Goal: Task Accomplishment & Management: Manage account settings

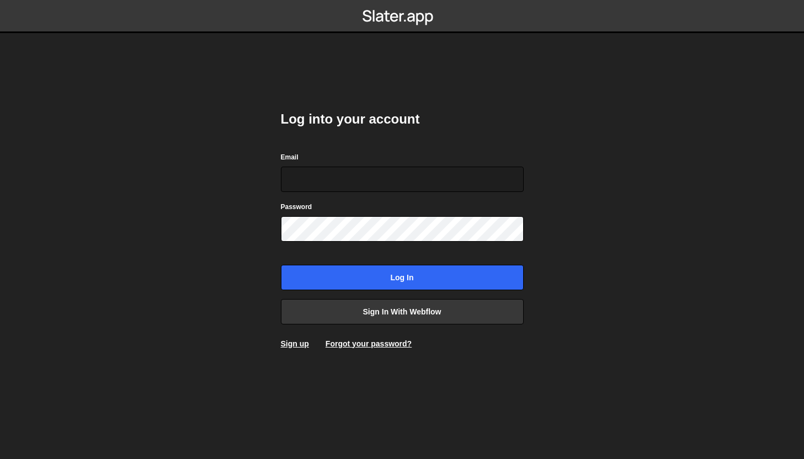
type input "[PERSON_NAME][EMAIL_ADDRESS][DOMAIN_NAME]"
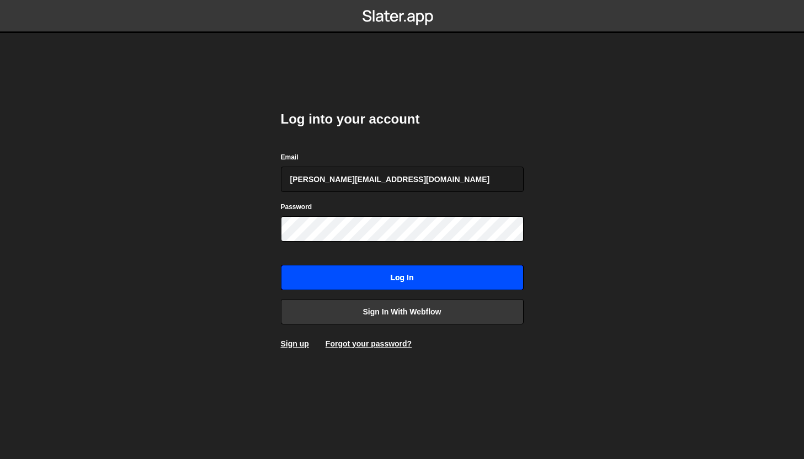
click at [406, 280] on input "Log in" at bounding box center [402, 277] width 243 height 25
click at [391, 276] on input "Log in" at bounding box center [402, 277] width 243 height 25
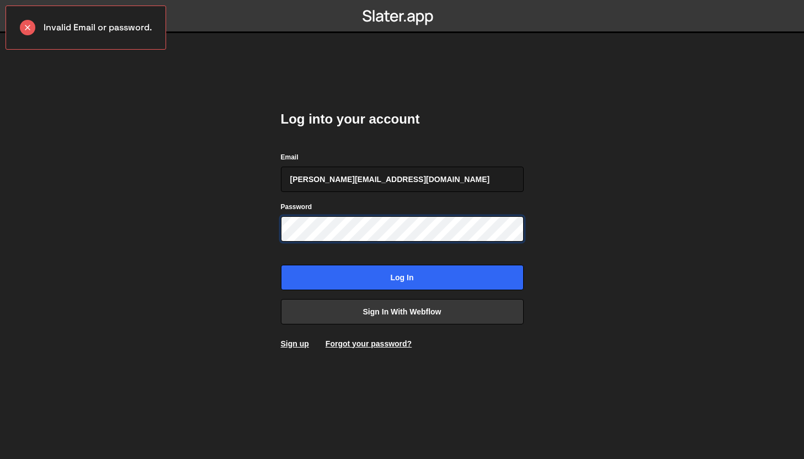
click at [258, 193] on body "Invalid Email or password. Log into your account Email kevin@studionoda.co.uk P…" at bounding box center [402, 229] width 804 height 459
click at [281, 265] on input "Log in" at bounding box center [402, 277] width 243 height 25
click at [297, 186] on form "Email kevin@studionoda.co.uk Password Log in" at bounding box center [402, 220] width 243 height 139
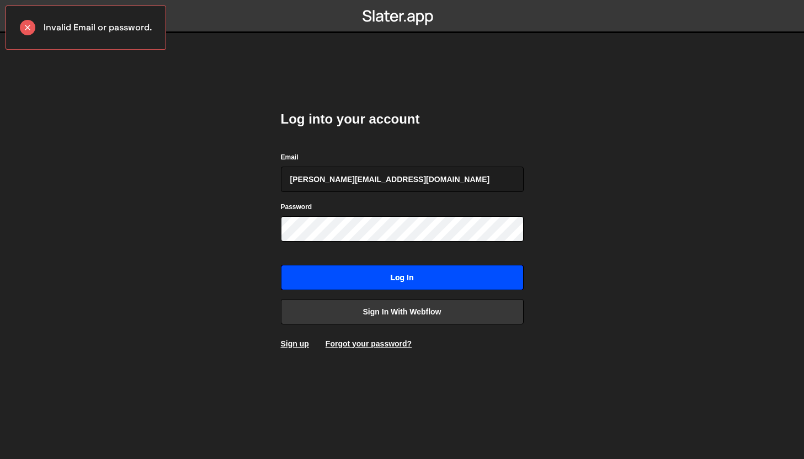
click at [403, 278] on input "Log in" at bounding box center [402, 277] width 243 height 25
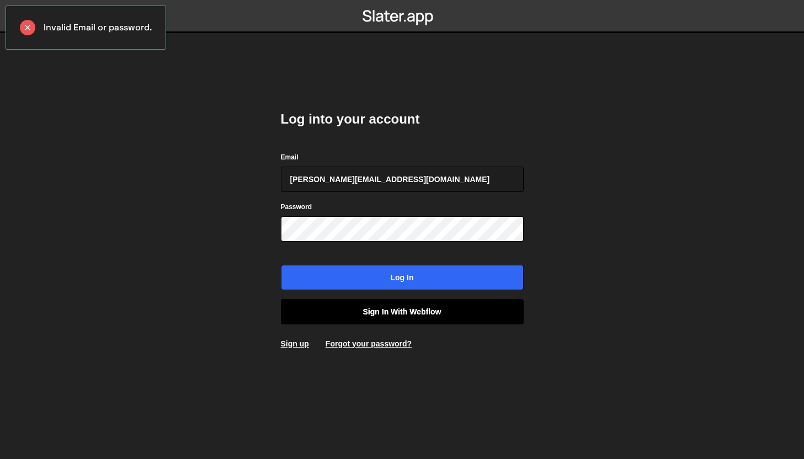
click at [397, 310] on link "Sign in with Webflow" at bounding box center [402, 311] width 243 height 25
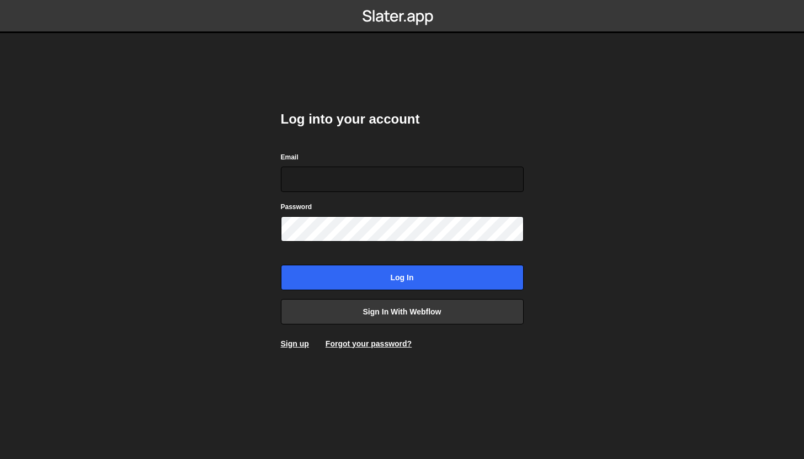
type input "kevin@studionoda.co.uk"
click at [376, 341] on link "Forgot your password?" at bounding box center [369, 343] width 86 height 9
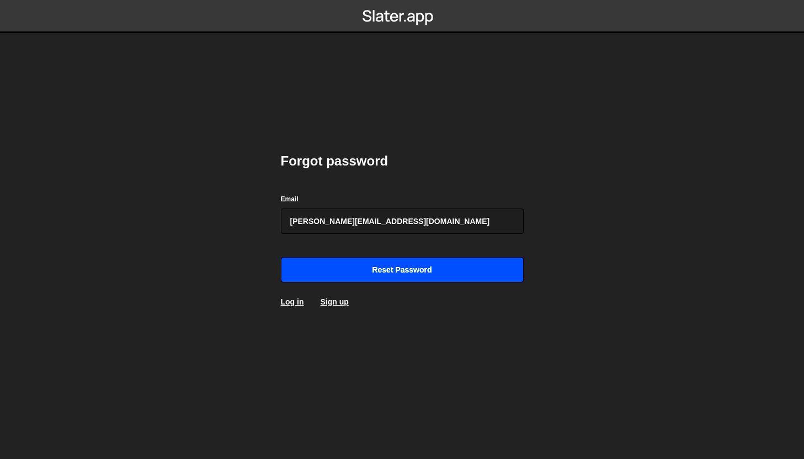
click at [399, 264] on input "Reset password" at bounding box center [402, 269] width 243 height 25
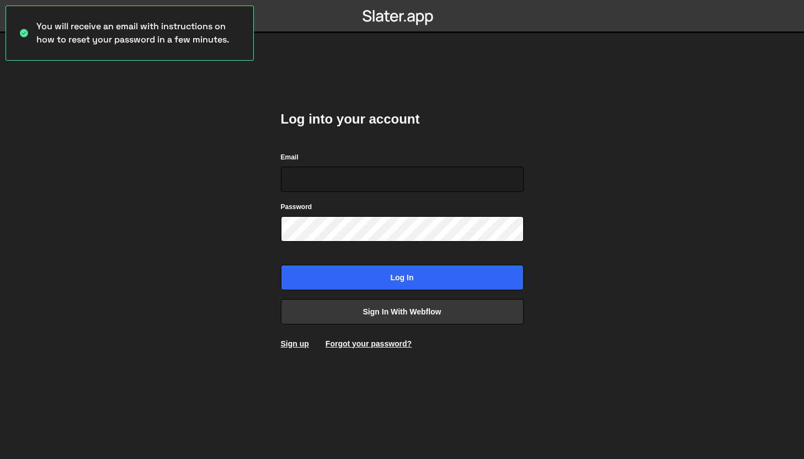
type input "[PERSON_NAME][EMAIL_ADDRESS][DOMAIN_NAME]"
click at [146, 92] on body "You will receive an email with instructions on how to reset your password in a …" at bounding box center [402, 229] width 804 height 459
click at [188, 206] on body "You will receive an email with instructions on how to reset your password in a …" at bounding box center [402, 229] width 804 height 459
click at [254, 194] on body "You will receive an email with instructions on how to reset your password in a …" at bounding box center [402, 229] width 804 height 459
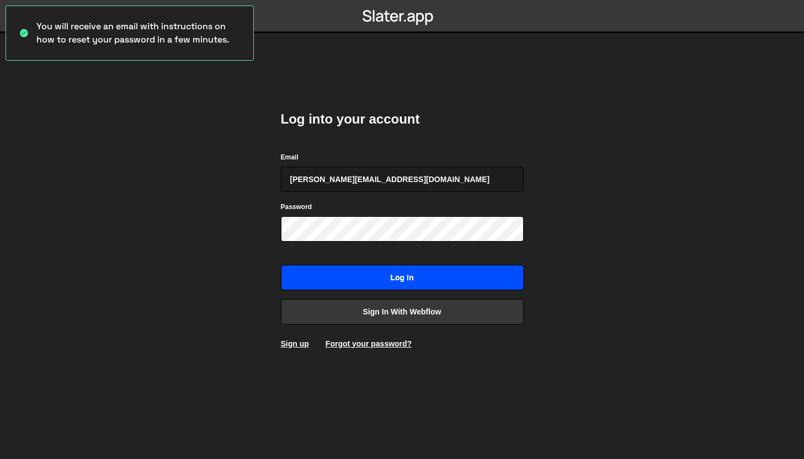
click at [386, 278] on input "Log in" at bounding box center [402, 277] width 243 height 25
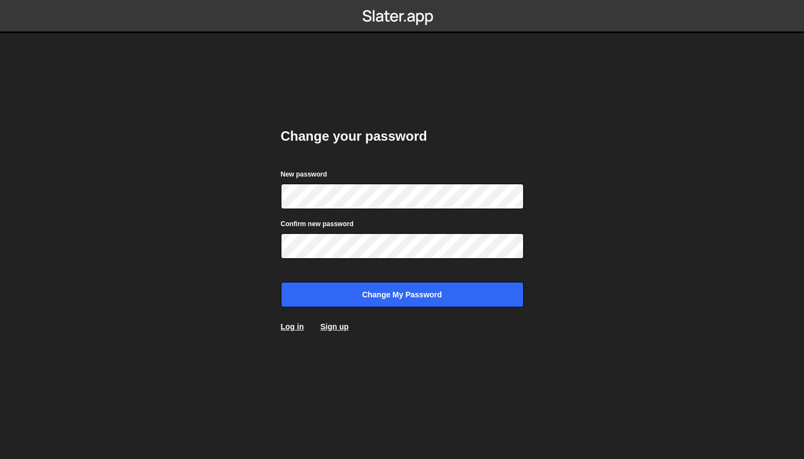
click at [592, 240] on body "Change your password New password Confirm new password Change my password Log i…" at bounding box center [402, 229] width 804 height 459
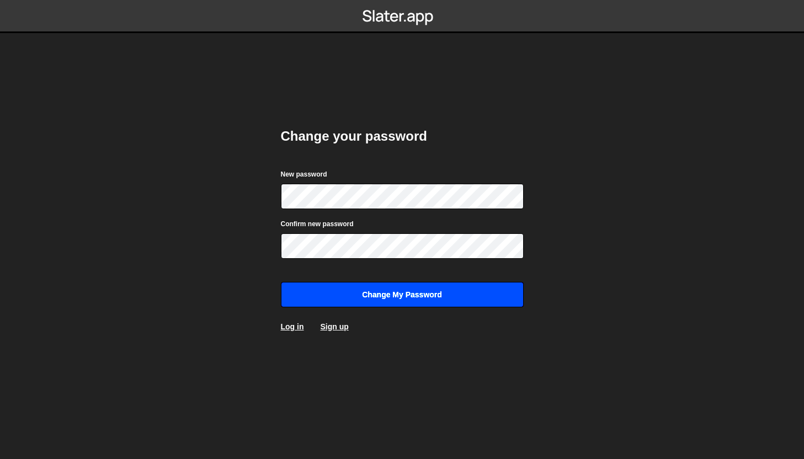
click at [371, 298] on input "Change my password" at bounding box center [402, 294] width 243 height 25
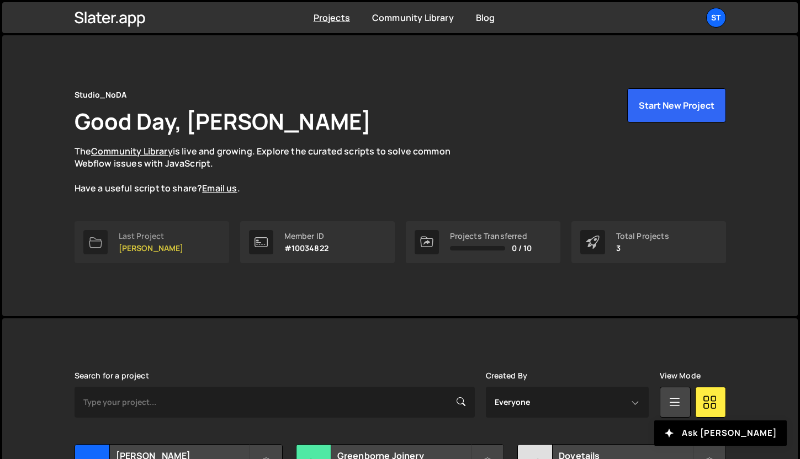
click at [173, 236] on div "Last Project" at bounding box center [151, 236] width 65 height 9
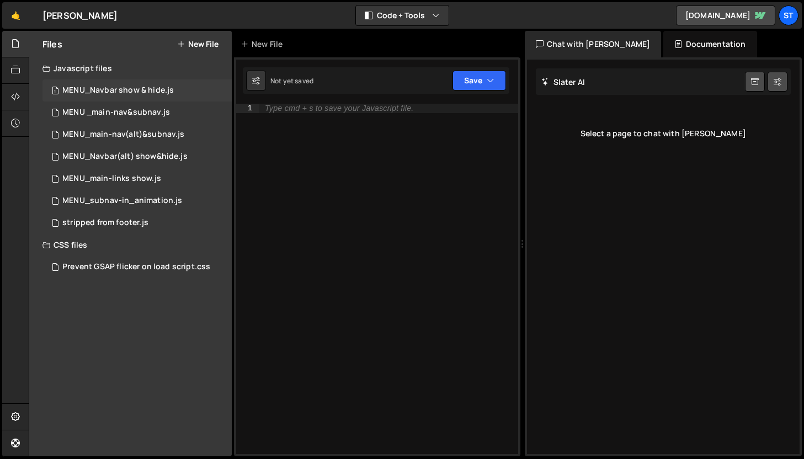
click at [169, 86] on div "MENU_Navbar show & hide.js" at bounding box center [117, 91] width 111 height 10
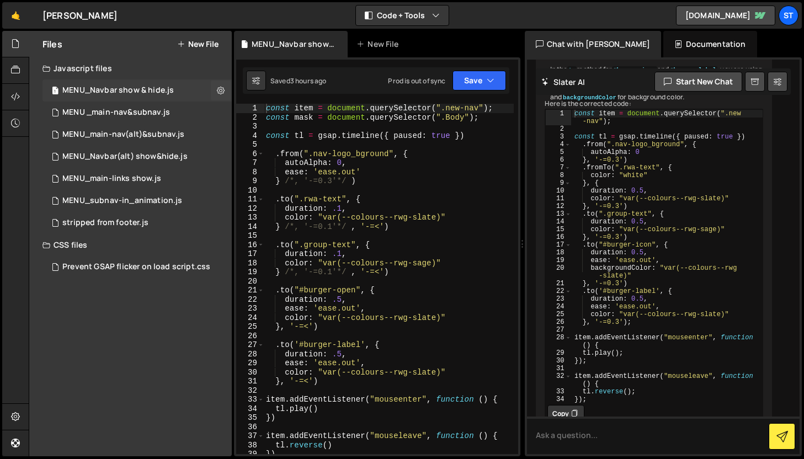
scroll to position [722, 0]
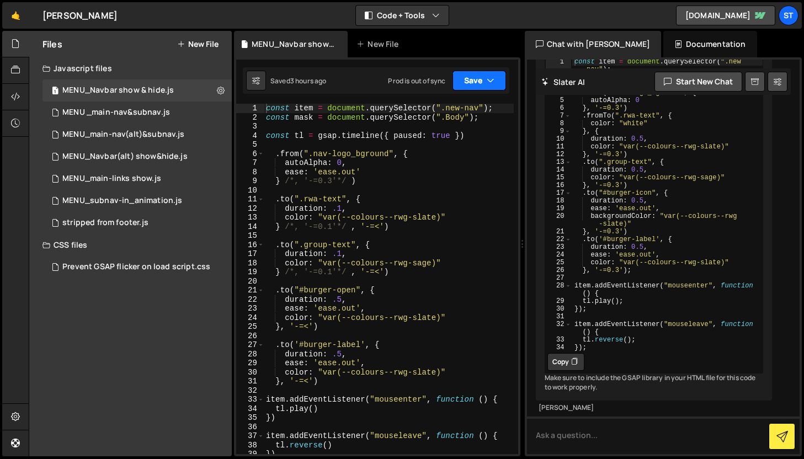
click at [465, 80] on button "Save" at bounding box center [480, 81] width 54 height 20
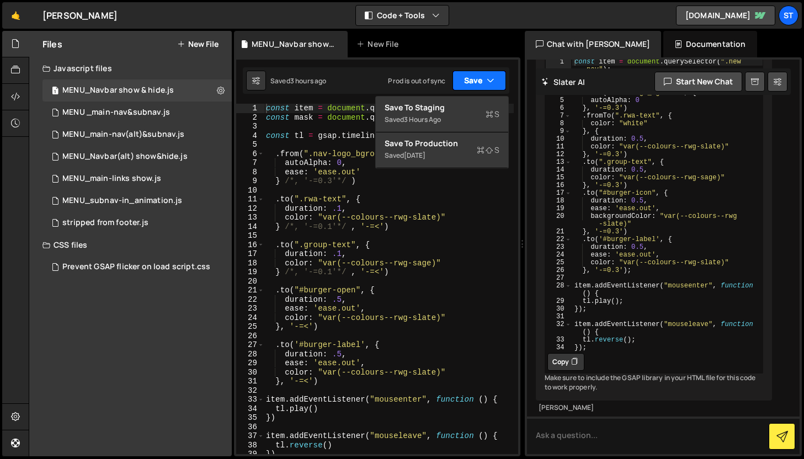
click at [465, 80] on button "Save" at bounding box center [480, 81] width 54 height 20
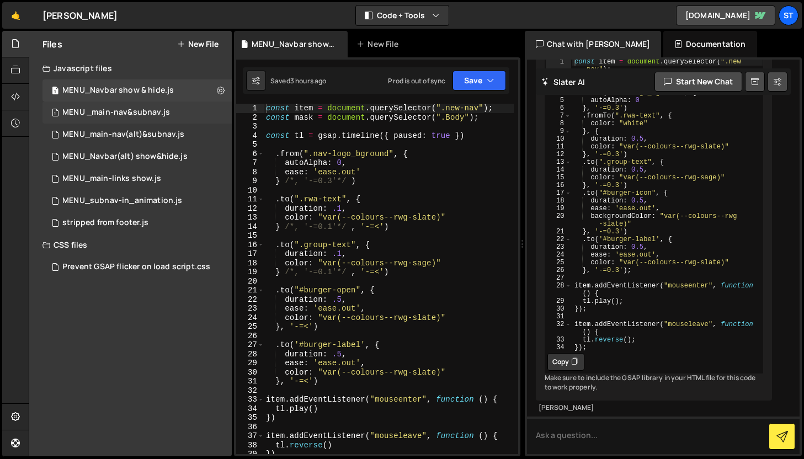
click at [146, 108] on div "MENU _main-nav&subnav.js" at bounding box center [116, 113] width 108 height 10
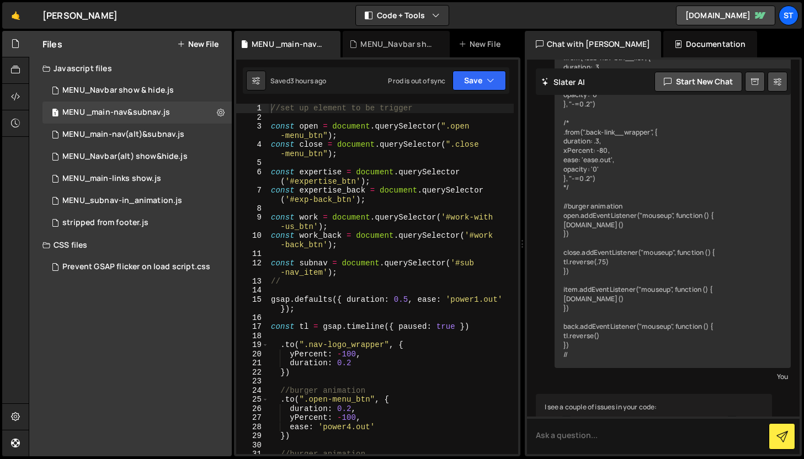
scroll to position [1468, 0]
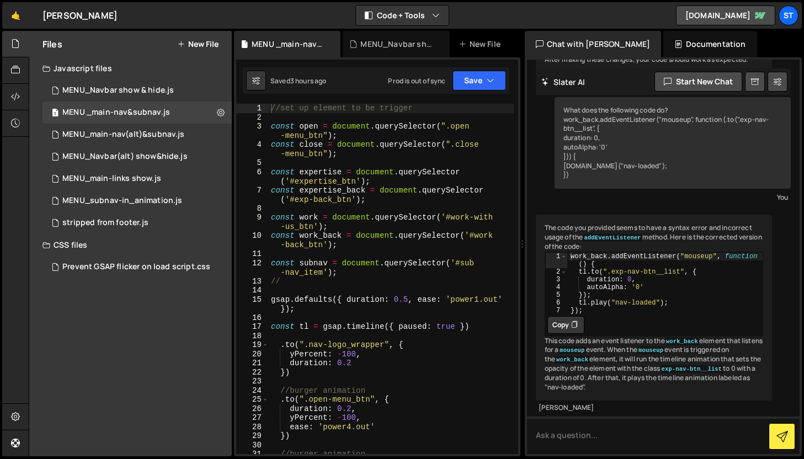
click at [507, 78] on div "Saved 3 hours ago Prod is out of sync Upgrade to Edit Save Save to Staging S Sa…" at bounding box center [376, 80] width 267 height 26
click at [487, 78] on icon "button" at bounding box center [491, 80] width 8 height 11
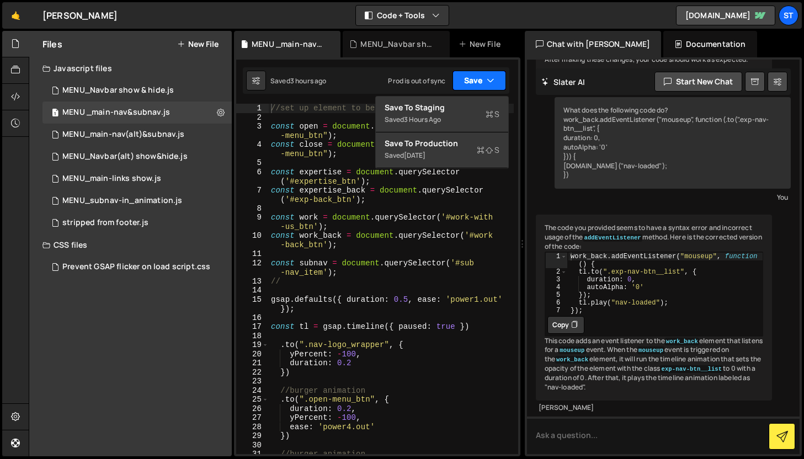
click at [487, 78] on icon "button" at bounding box center [491, 80] width 8 height 11
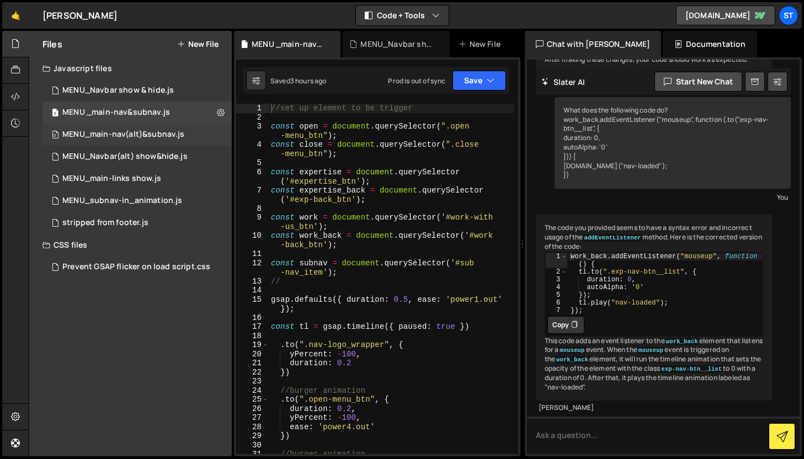
click at [163, 136] on div "MENU_main-nav(alt)&subnav.js" at bounding box center [123, 135] width 122 height 10
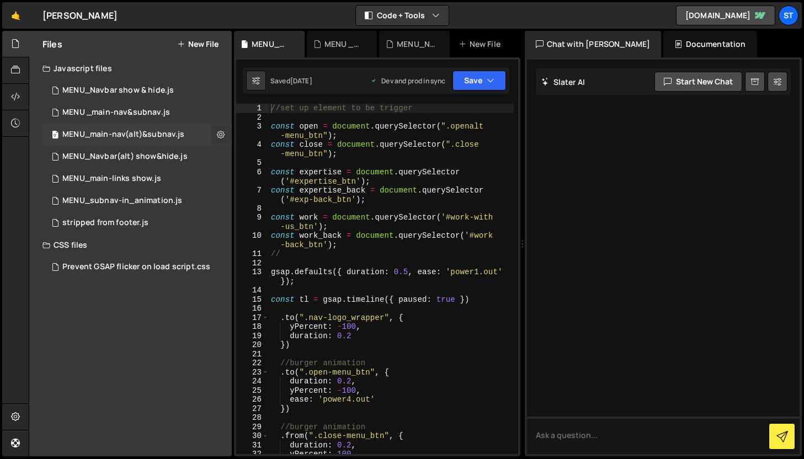
click at [221, 134] on icon at bounding box center [221, 134] width 8 height 10
type input "MENU_main-nav(alt)&subnav"
radio input "true"
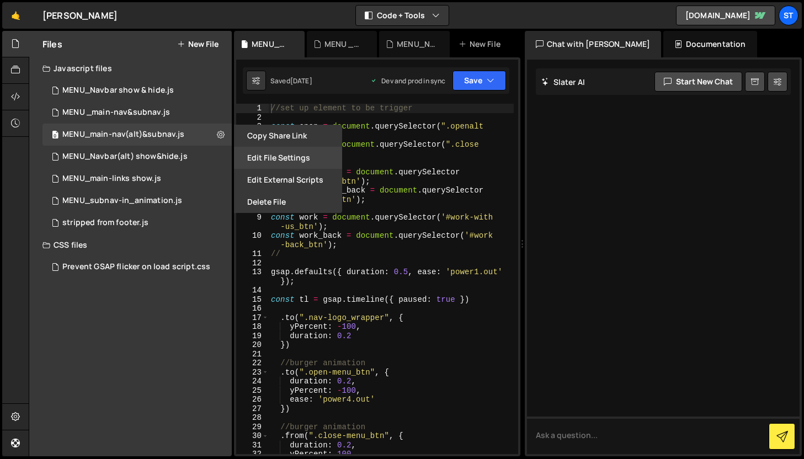
click at [289, 159] on button "Edit File Settings" at bounding box center [288, 158] width 108 height 22
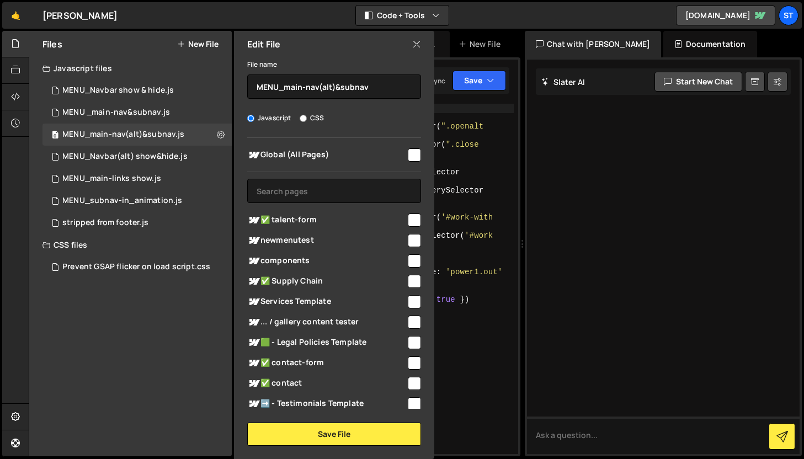
click at [414, 42] on icon at bounding box center [416, 44] width 9 height 12
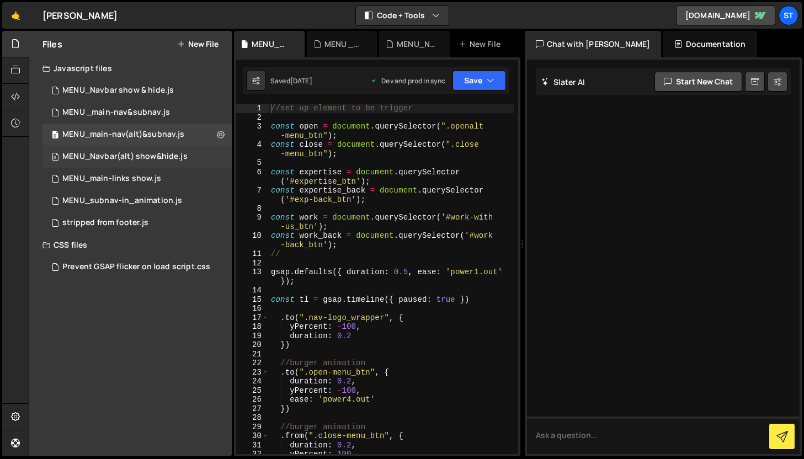
click at [131, 159] on div "MENU_Navbar(alt) show&hide.js" at bounding box center [124, 157] width 125 height 10
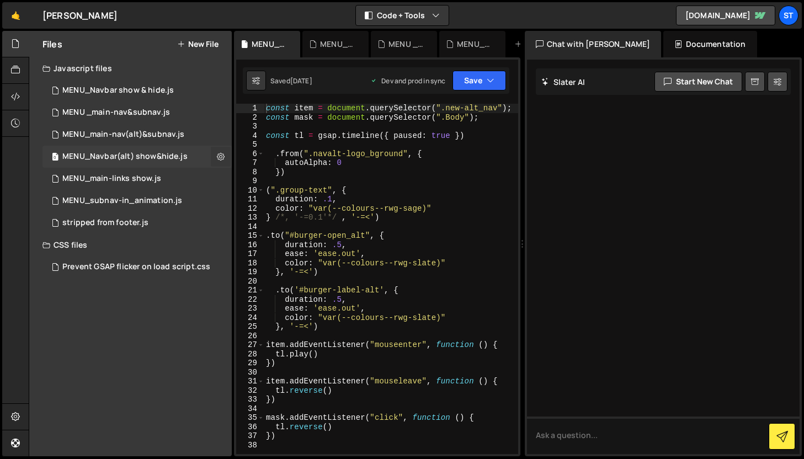
click at [222, 157] on icon at bounding box center [221, 156] width 8 height 10
type input "MENU_Navbar(alt) show&hide"
radio input "true"
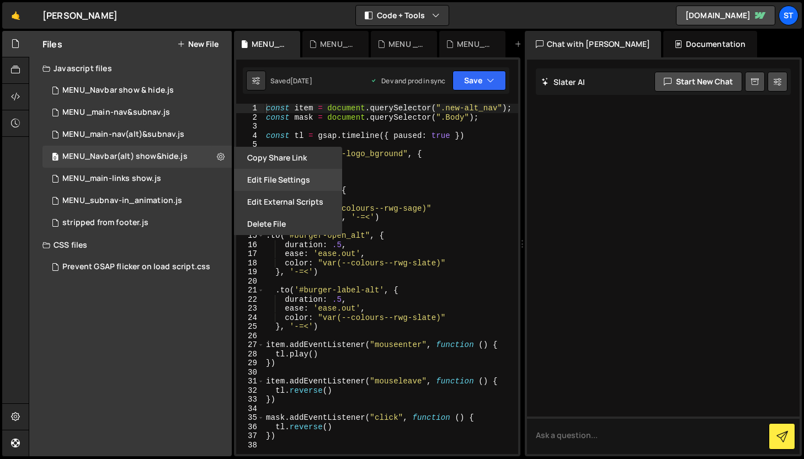
click at [269, 177] on button "Edit File Settings" at bounding box center [288, 180] width 108 height 22
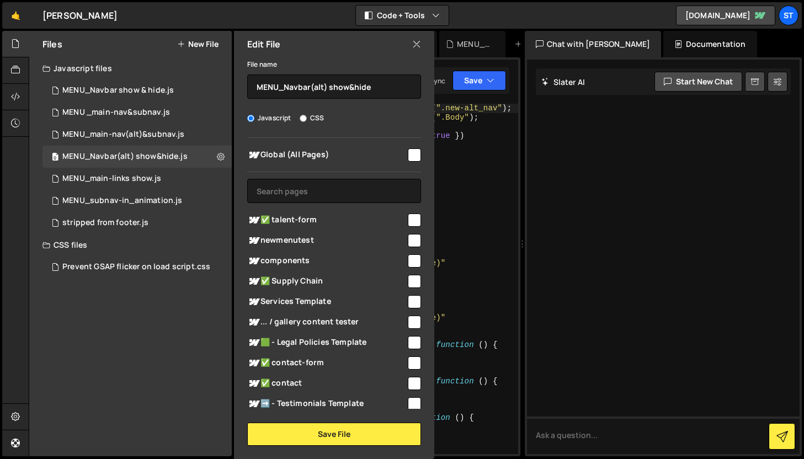
click at [416, 42] on icon at bounding box center [416, 44] width 9 height 12
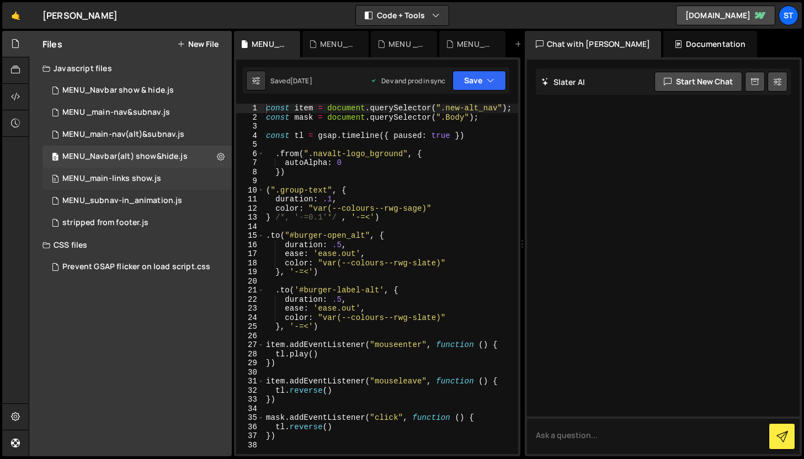
click at [103, 175] on div "MENU_main-links show.js" at bounding box center [111, 179] width 99 height 10
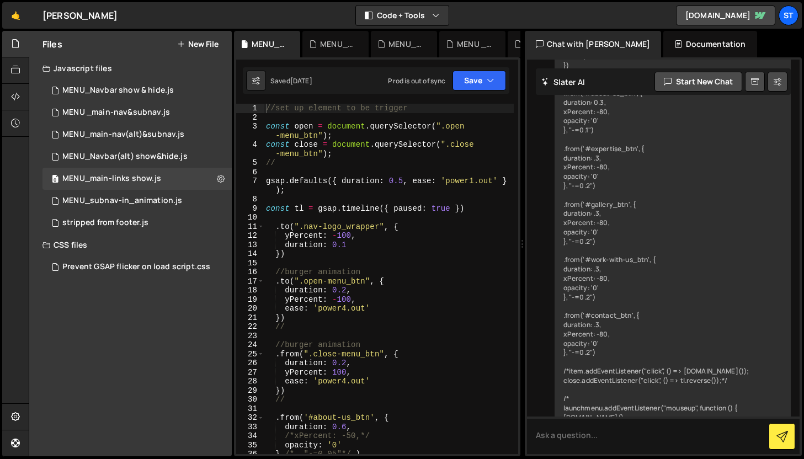
scroll to position [950, 0]
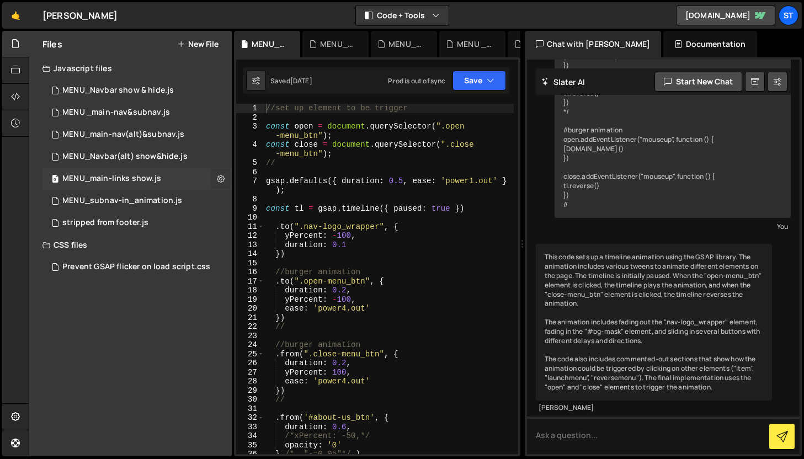
click at [222, 180] on icon at bounding box center [221, 178] width 8 height 10
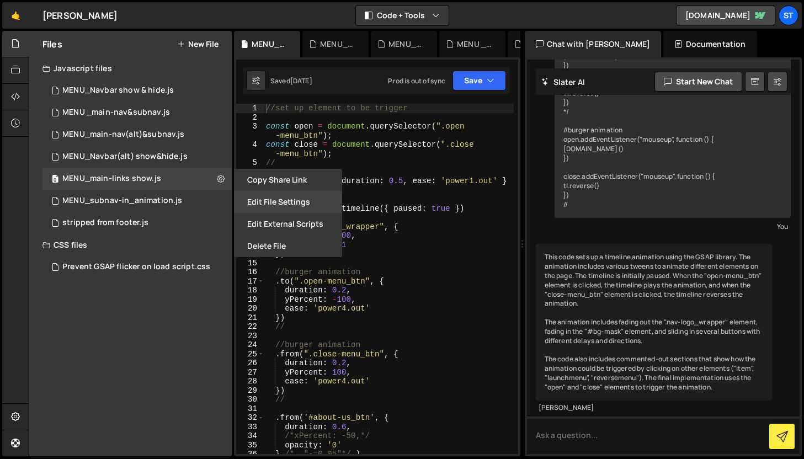
click at [284, 203] on button "Edit File Settings" at bounding box center [288, 202] width 108 height 22
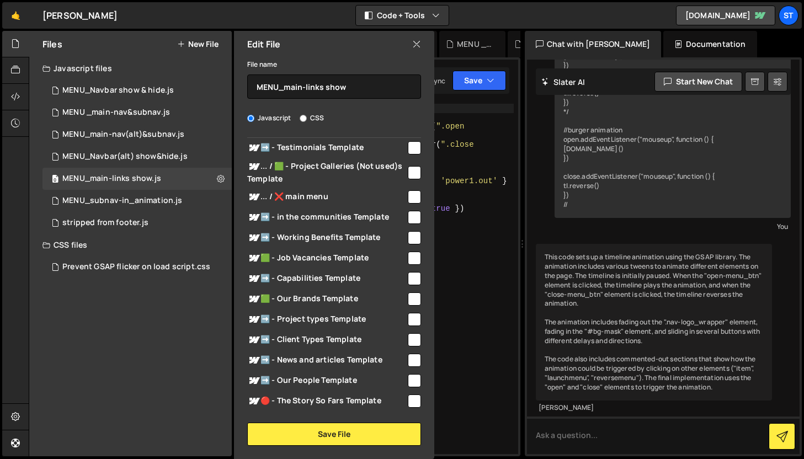
scroll to position [0, 0]
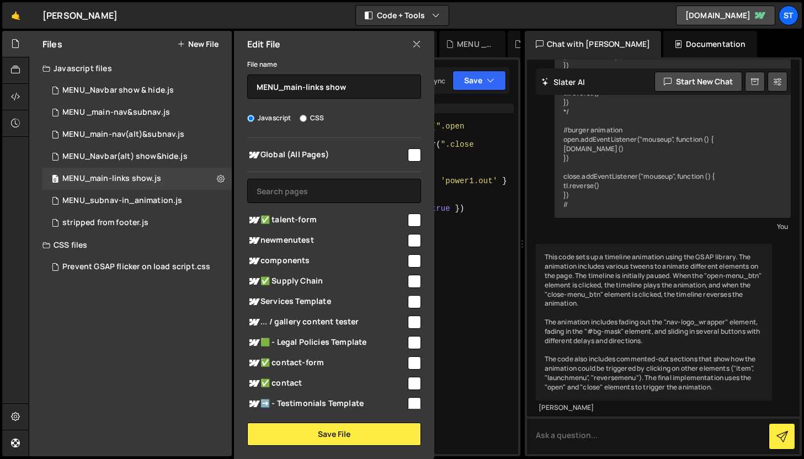
click at [417, 44] on icon at bounding box center [416, 44] width 9 height 12
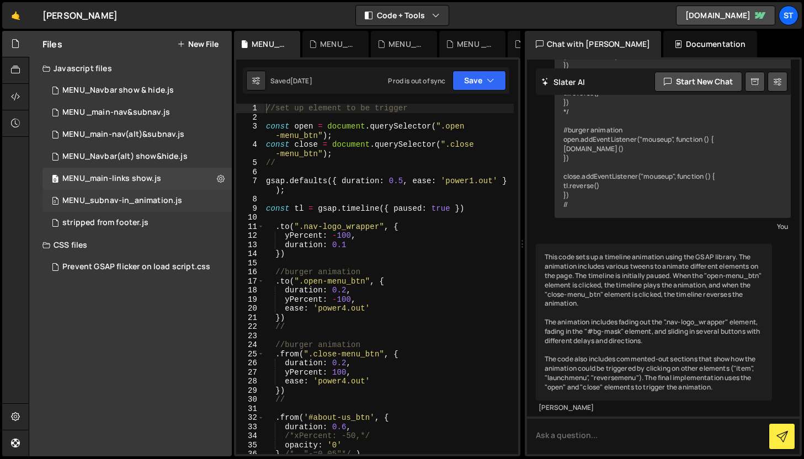
click at [149, 203] on div "MENU_subnav-in_animation.js" at bounding box center [122, 201] width 120 height 10
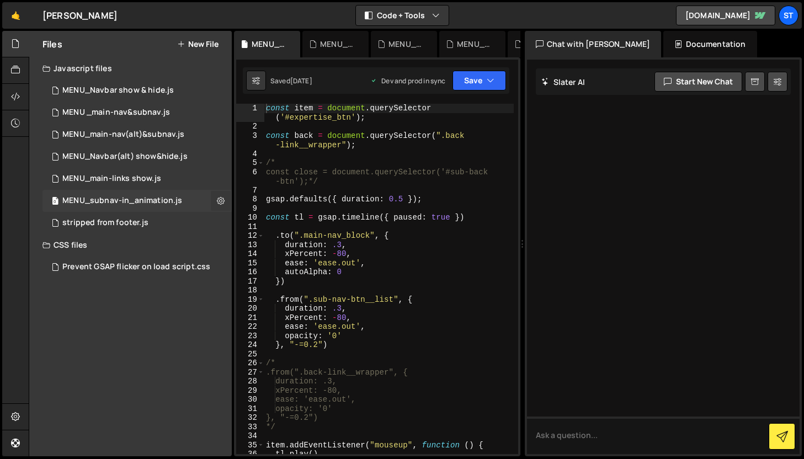
click at [222, 199] on icon at bounding box center [221, 200] width 8 height 10
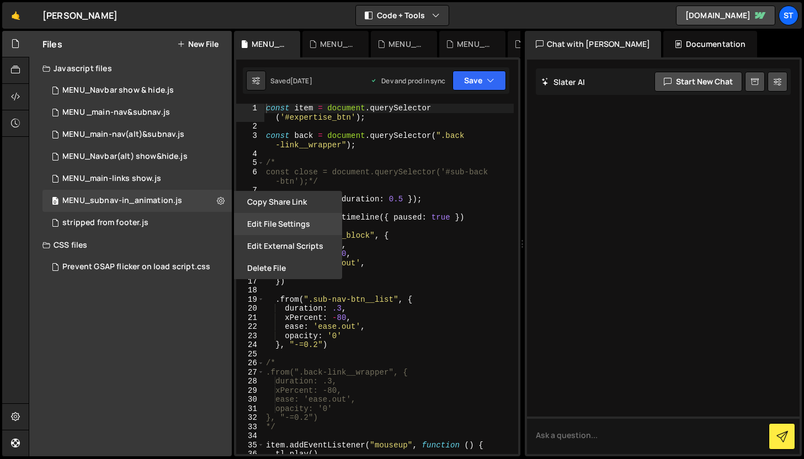
click at [291, 222] on button "Edit File Settings" at bounding box center [288, 224] width 108 height 22
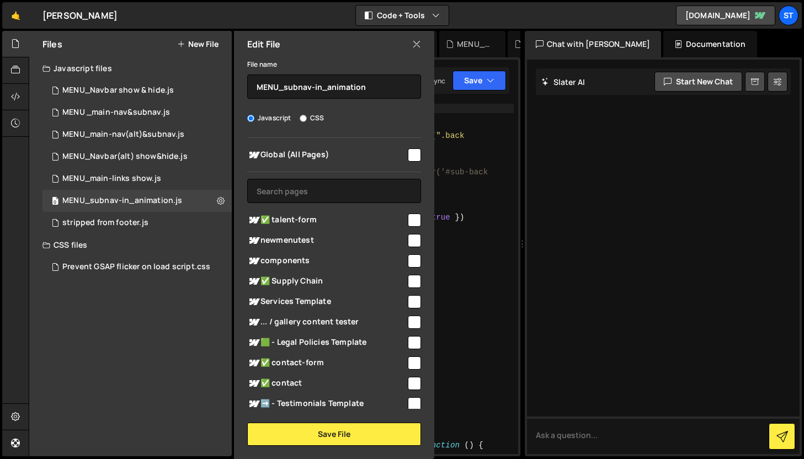
click at [416, 43] on icon at bounding box center [416, 44] width 9 height 12
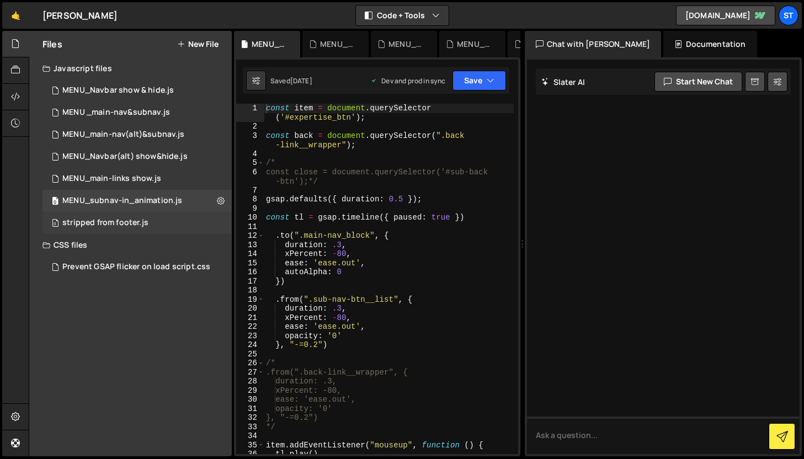
click at [134, 219] on div "stripped from footer.js" at bounding box center [105, 223] width 86 height 10
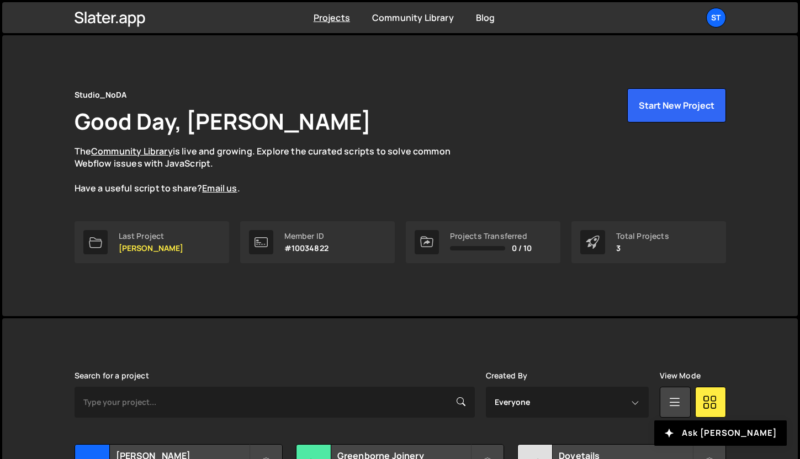
scroll to position [109, 0]
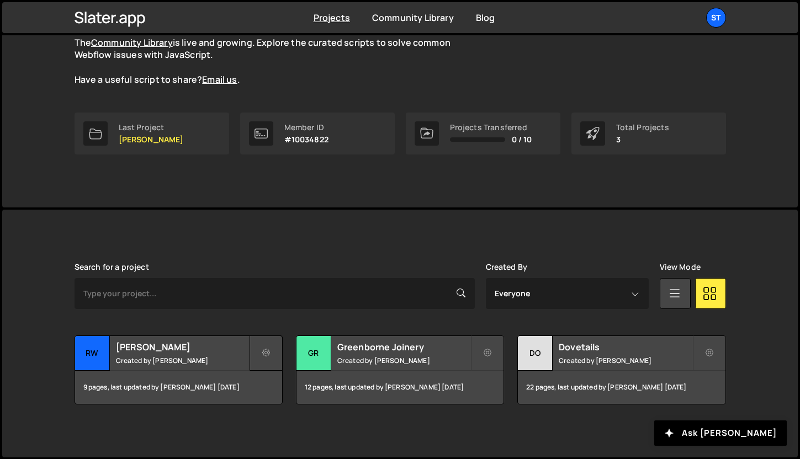
click at [268, 348] on icon at bounding box center [266, 353] width 8 height 11
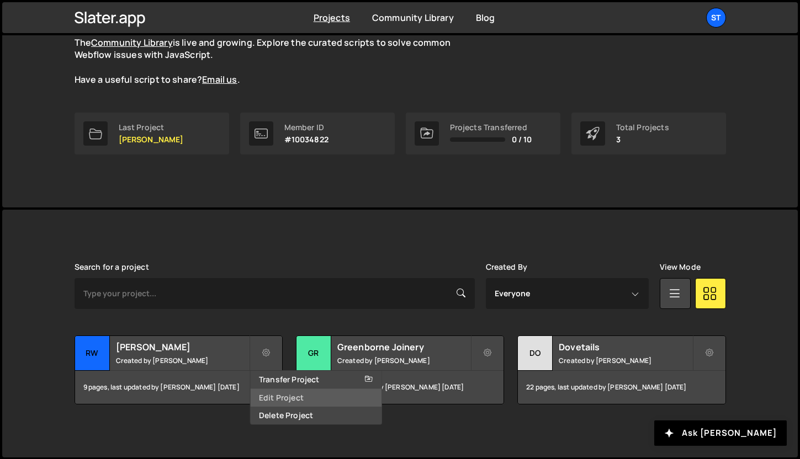
click at [269, 395] on link "Edit Project" at bounding box center [315, 398] width 131 height 18
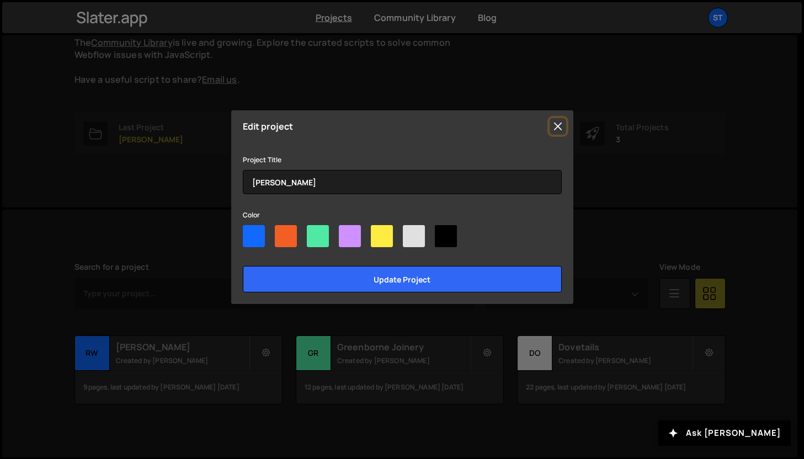
click at [558, 126] on button "Close" at bounding box center [558, 126] width 17 height 17
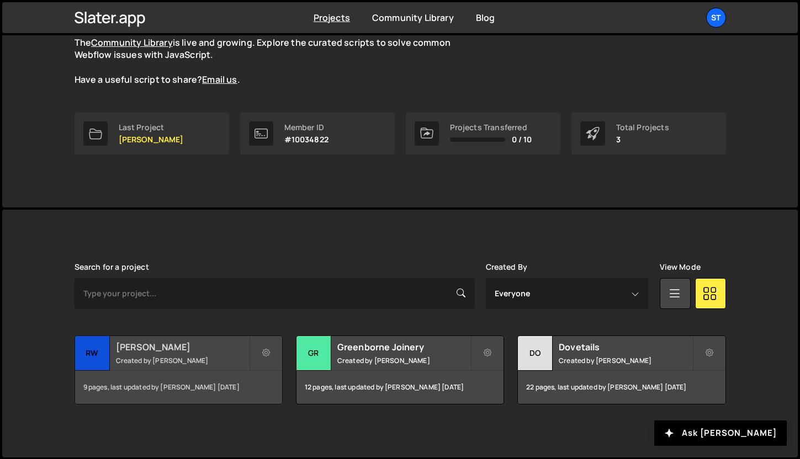
click at [139, 351] on h2 "[PERSON_NAME]" at bounding box center [182, 347] width 133 height 12
